Goal: Task Accomplishment & Management: Manage account settings

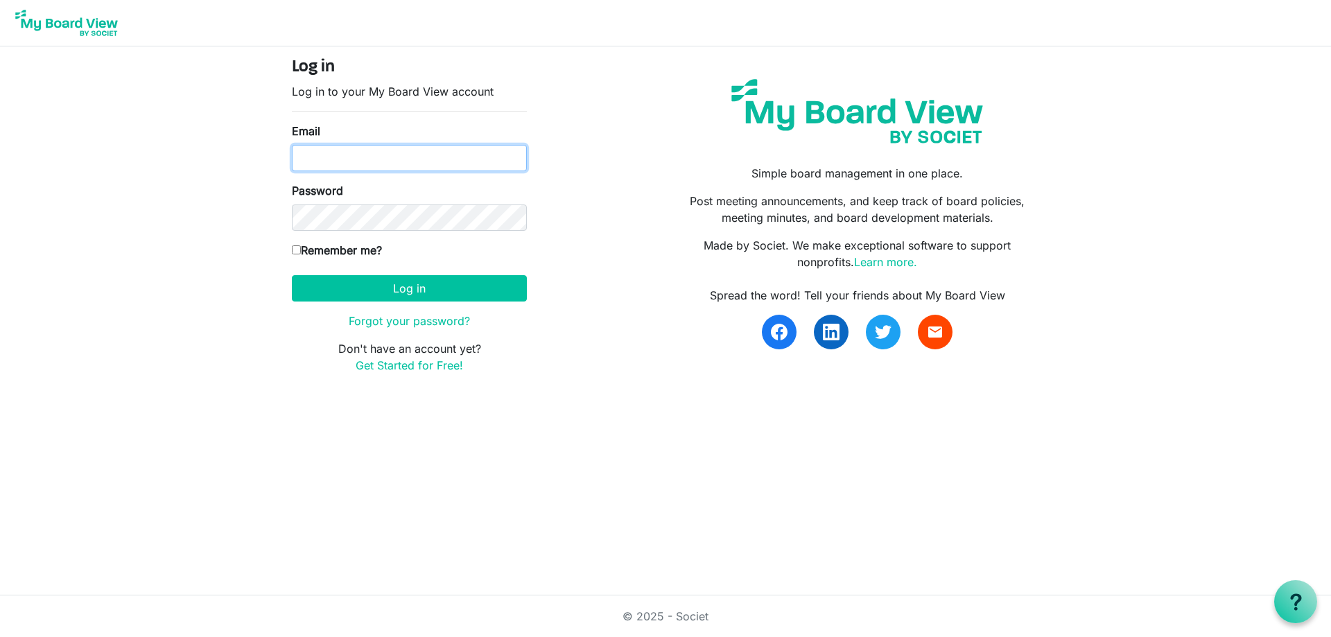
click at [435, 159] on input "Email" at bounding box center [409, 158] width 235 height 26
type input "[EMAIL_ADDRESS][DOMAIN_NAME]"
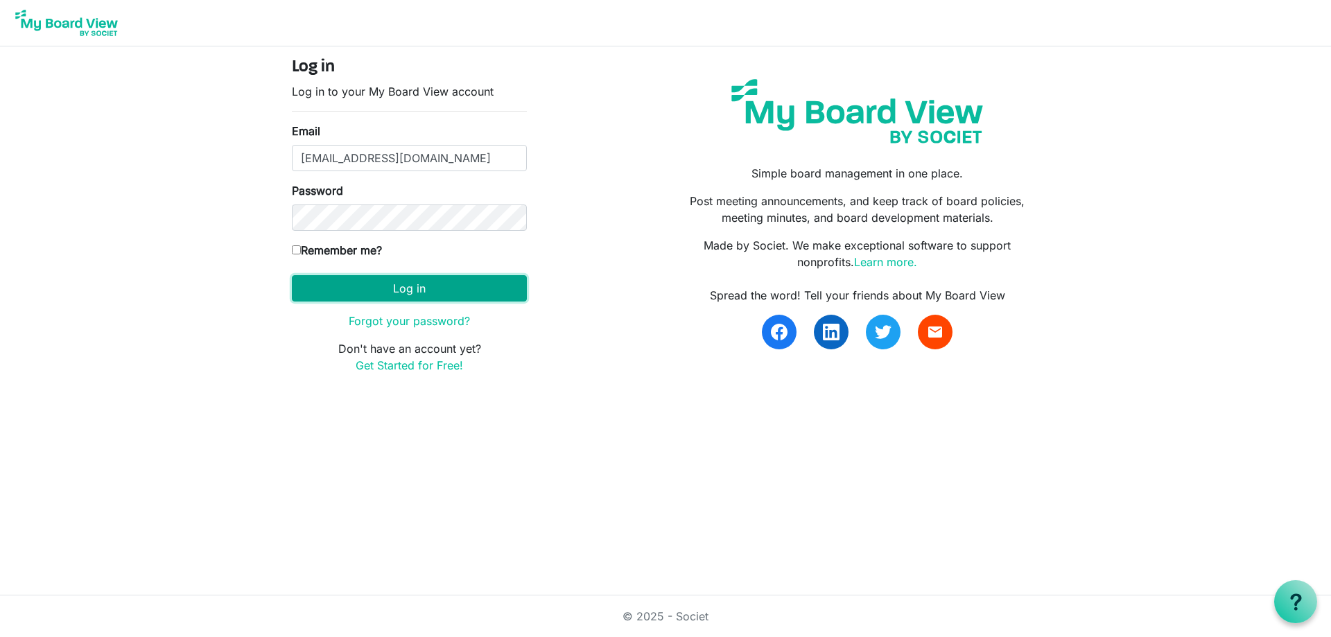
click at [436, 277] on button "Log in" at bounding box center [409, 288] width 235 height 26
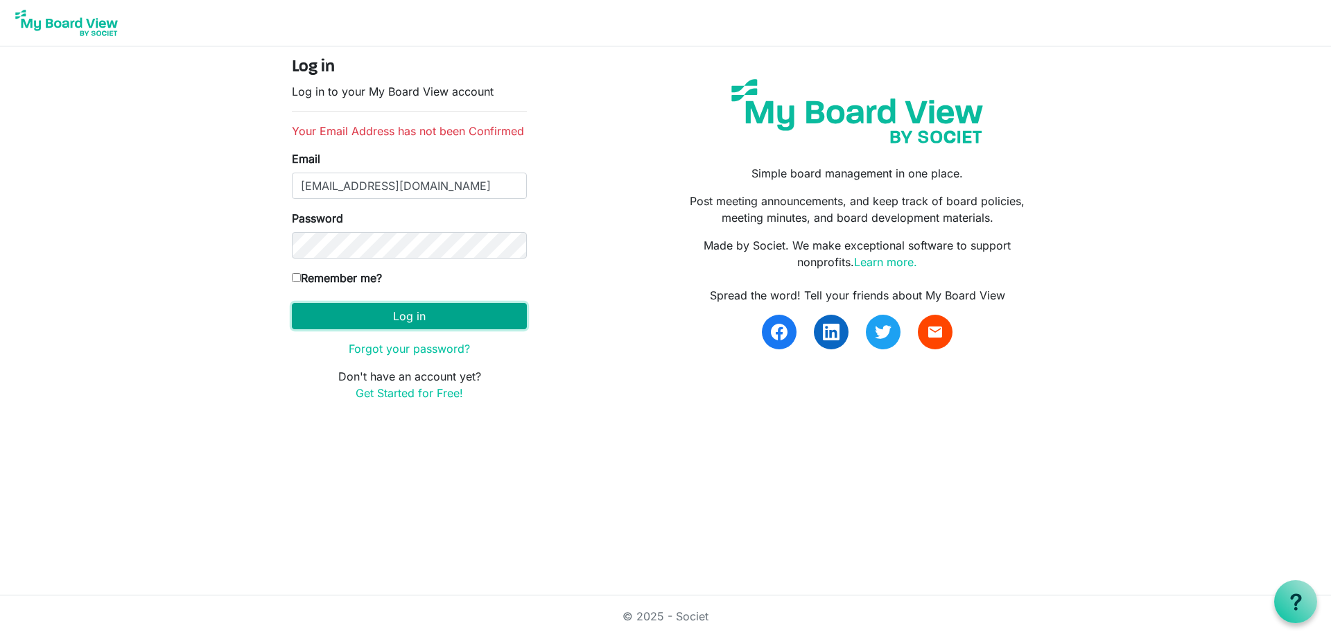
click at [433, 319] on button "Log in" at bounding box center [409, 316] width 235 height 26
click at [415, 271] on div "Remember me?" at bounding box center [409, 281] width 235 height 22
click at [446, 324] on button "Log in" at bounding box center [409, 316] width 235 height 26
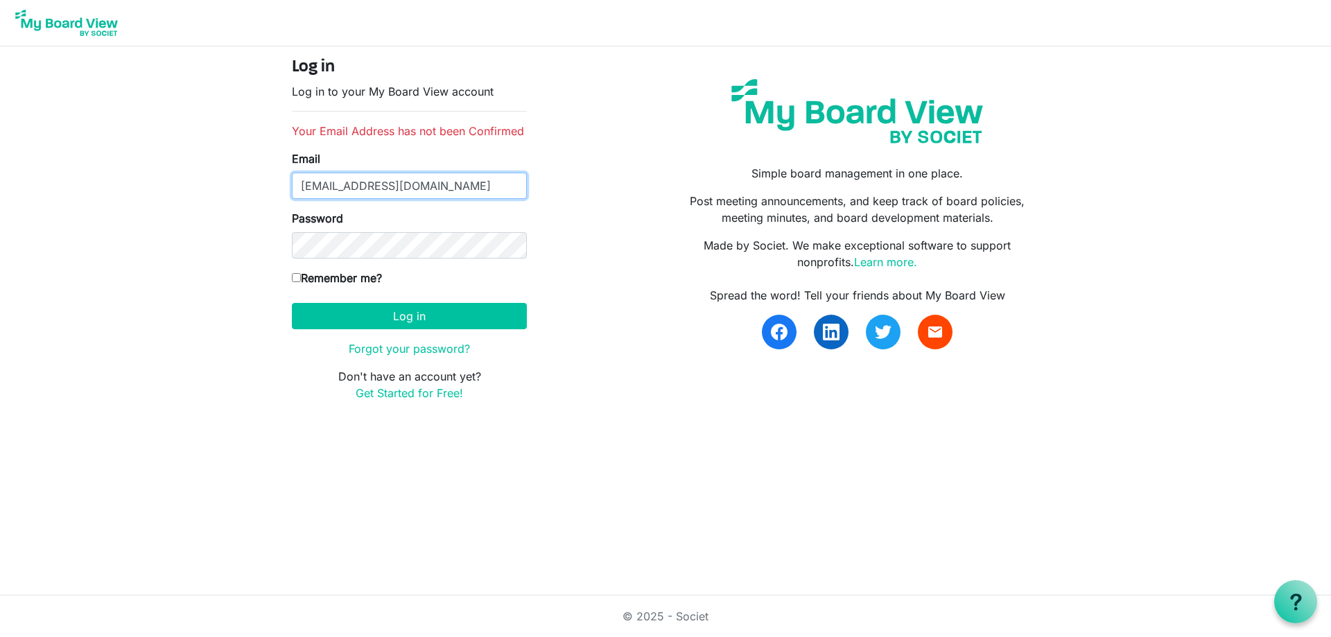
click at [429, 177] on input "[EMAIL_ADDRESS][DOMAIN_NAME]" at bounding box center [409, 186] width 235 height 26
click at [372, 188] on input "[EMAIL_ADDRESS][DOMAIN_NAME]" at bounding box center [409, 186] width 235 height 26
click at [377, 187] on input "[EMAIL_ADDRESS][DOMAIN_NAME]" at bounding box center [409, 186] width 235 height 26
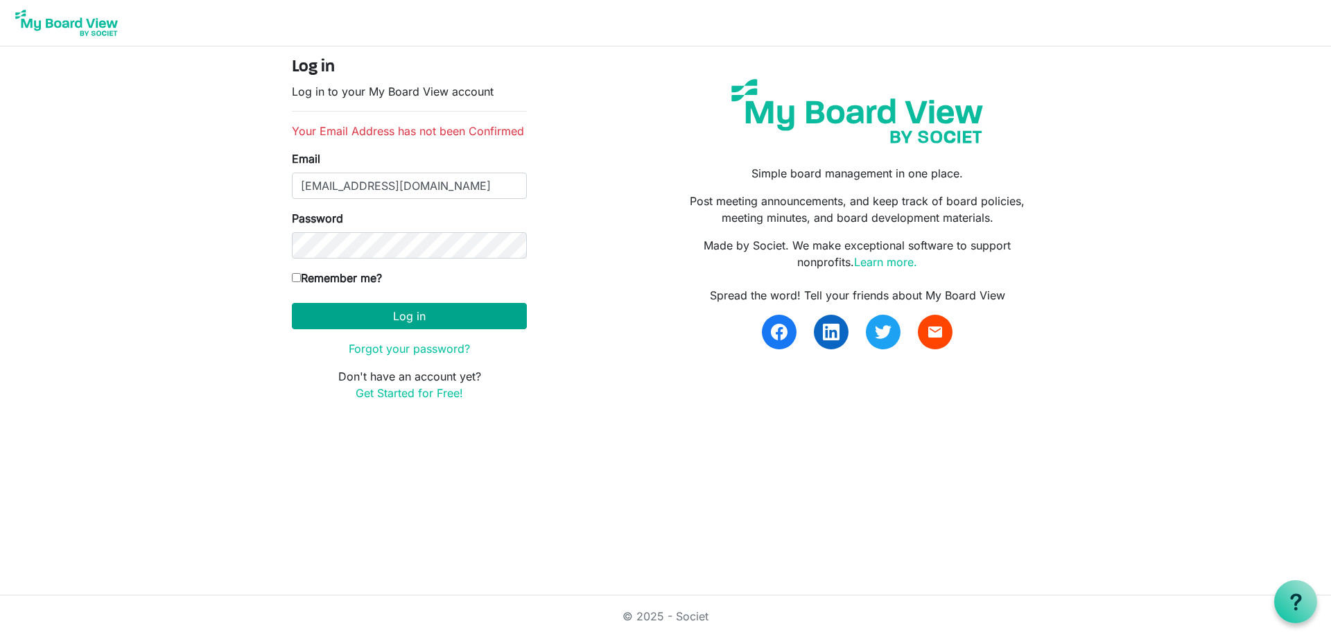
type input "rusgreim@gmail.com"
click at [449, 322] on button "Log in" at bounding box center [409, 316] width 235 height 26
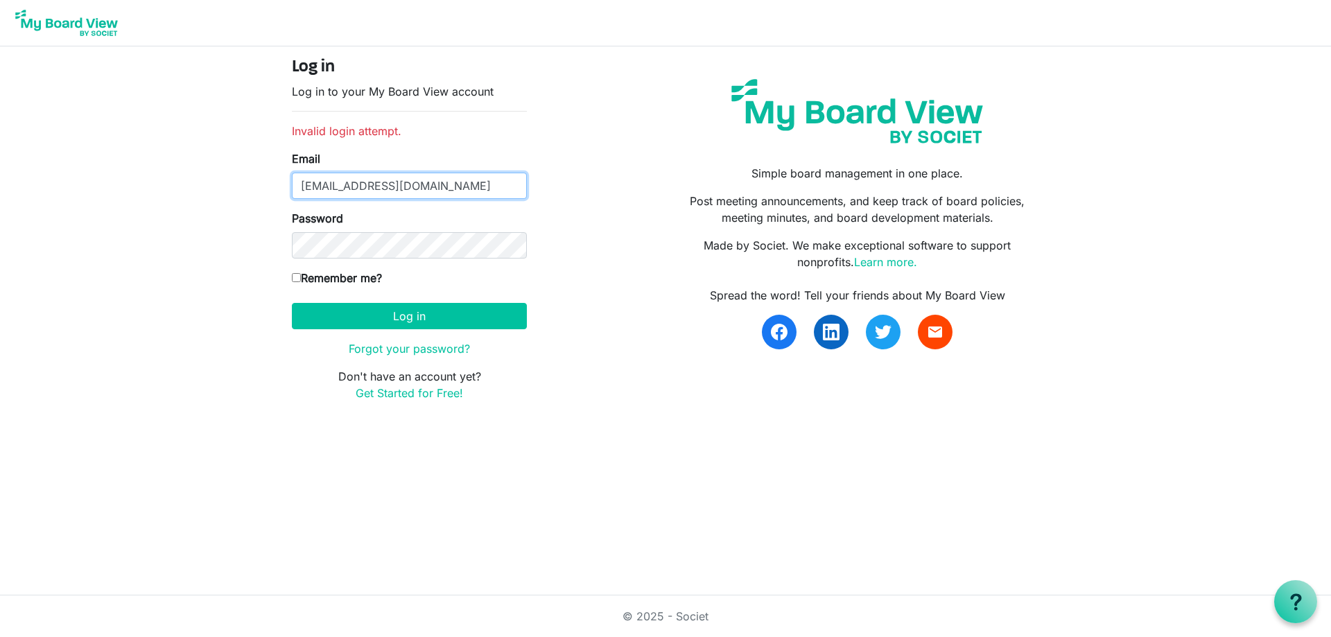
click at [433, 180] on input "[EMAIL_ADDRESS][DOMAIN_NAME]" at bounding box center [409, 186] width 235 height 26
type input "[EMAIL_ADDRESS][DOMAIN_NAME]"
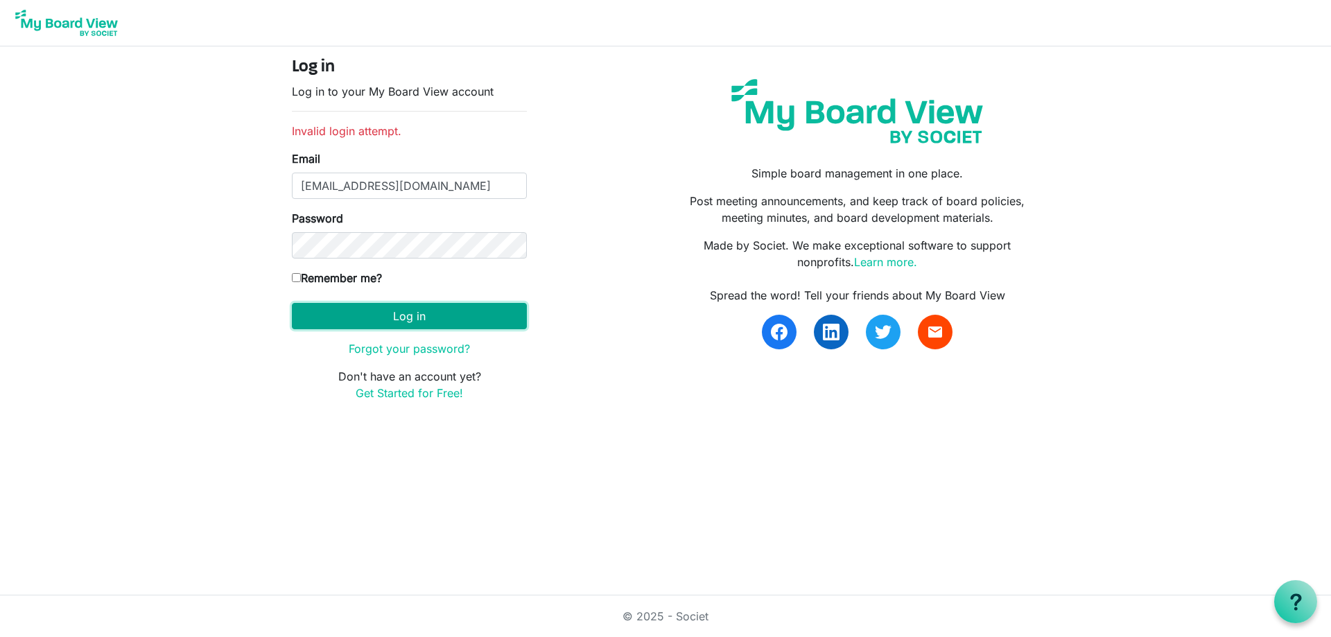
drag, startPoint x: 450, startPoint y: 321, endPoint x: 507, endPoint y: 317, distance: 57.0
click at [449, 321] on button "Log in" at bounding box center [409, 316] width 235 height 26
